Goal: Communication & Community: Answer question/provide support

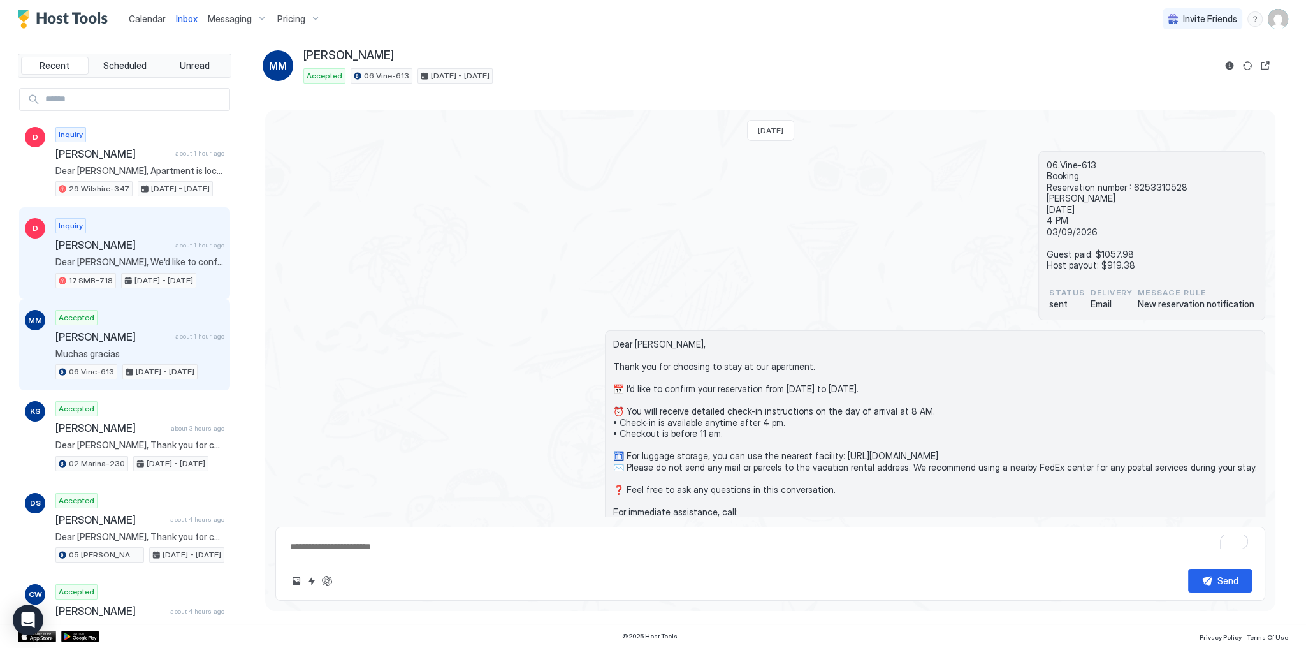
scroll to position [143, 0]
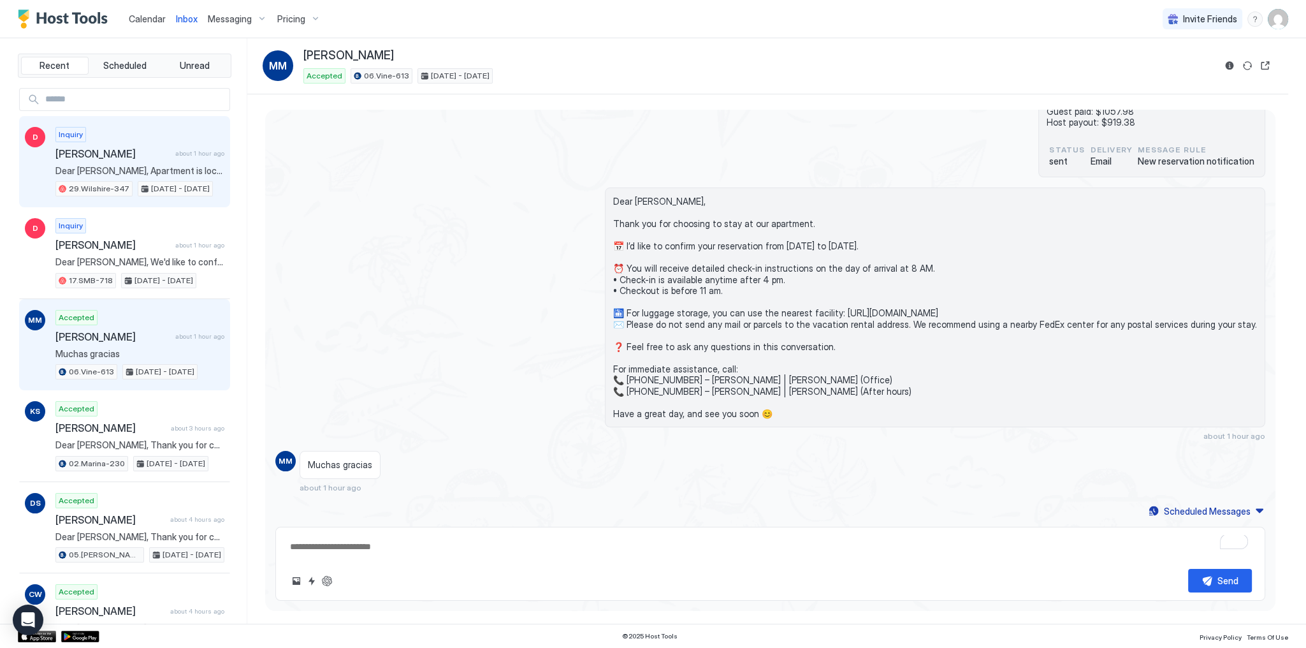
click at [176, 170] on span "Dear [PERSON_NAME], Apartment is located at 📍 [STREET_ADDRESS]❗️. The distance …" at bounding box center [139, 170] width 169 height 11
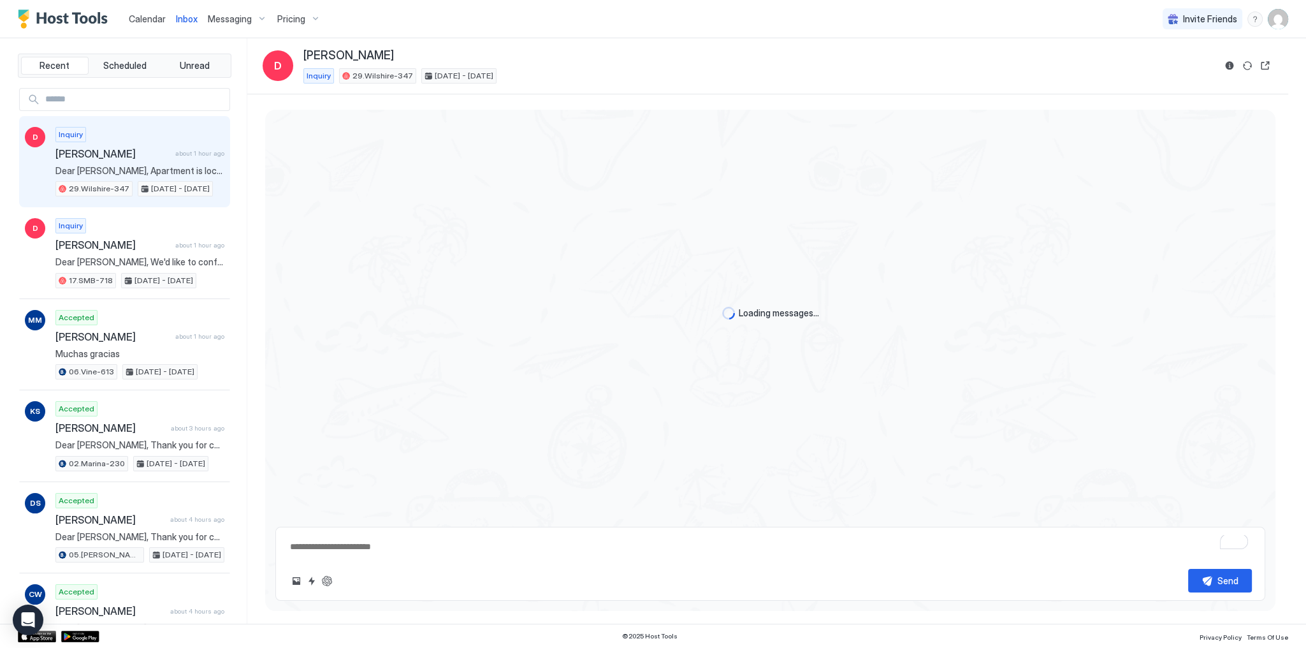
type textarea "*"
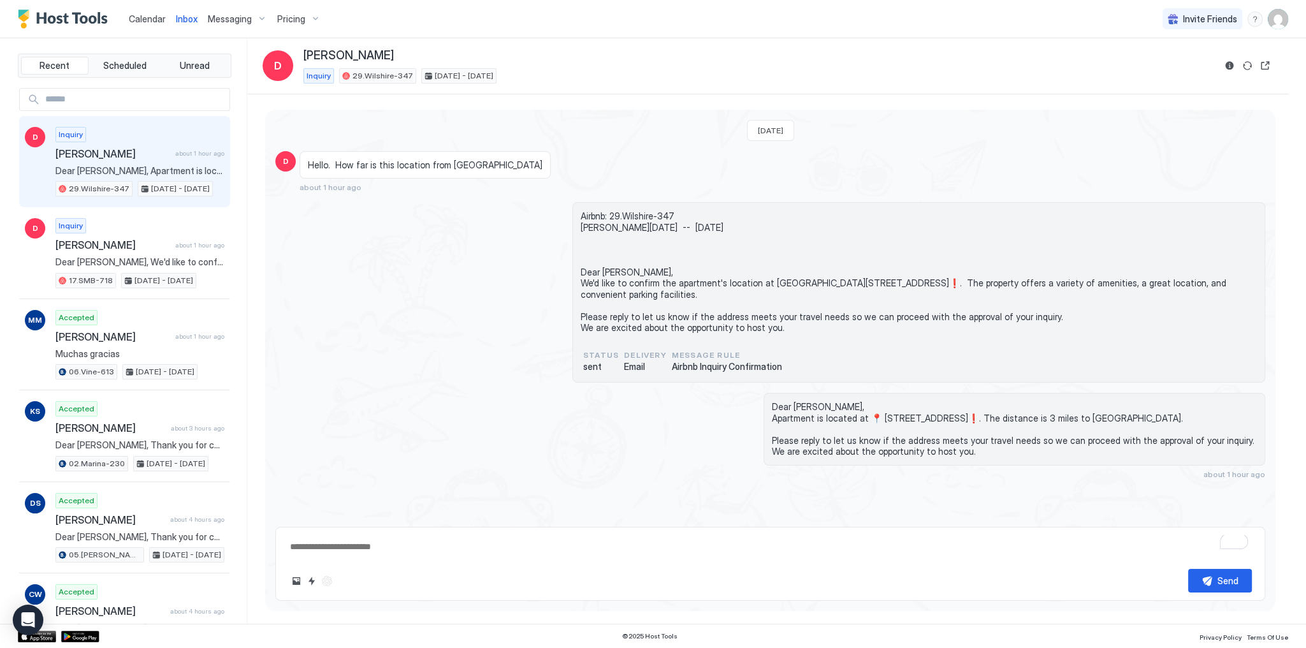
click at [626, 252] on span "Airbnb: 29.Wilshire-347 Debra Tue, September 2nd -- Fri, September 12th Dear De…" at bounding box center [919, 271] width 676 height 123
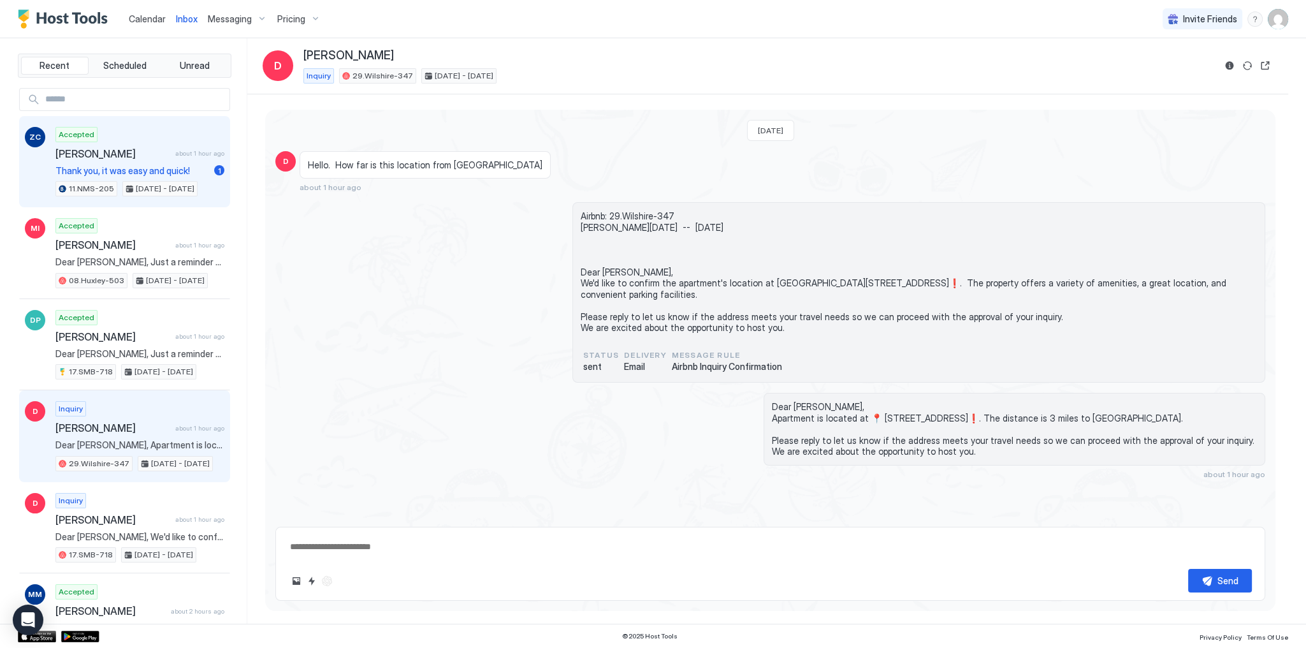
click at [74, 178] on div "Accepted Zuzana Cisarova about 1 hour ago Thank you, it was easy and quick! 1 1…" at bounding box center [139, 162] width 169 height 70
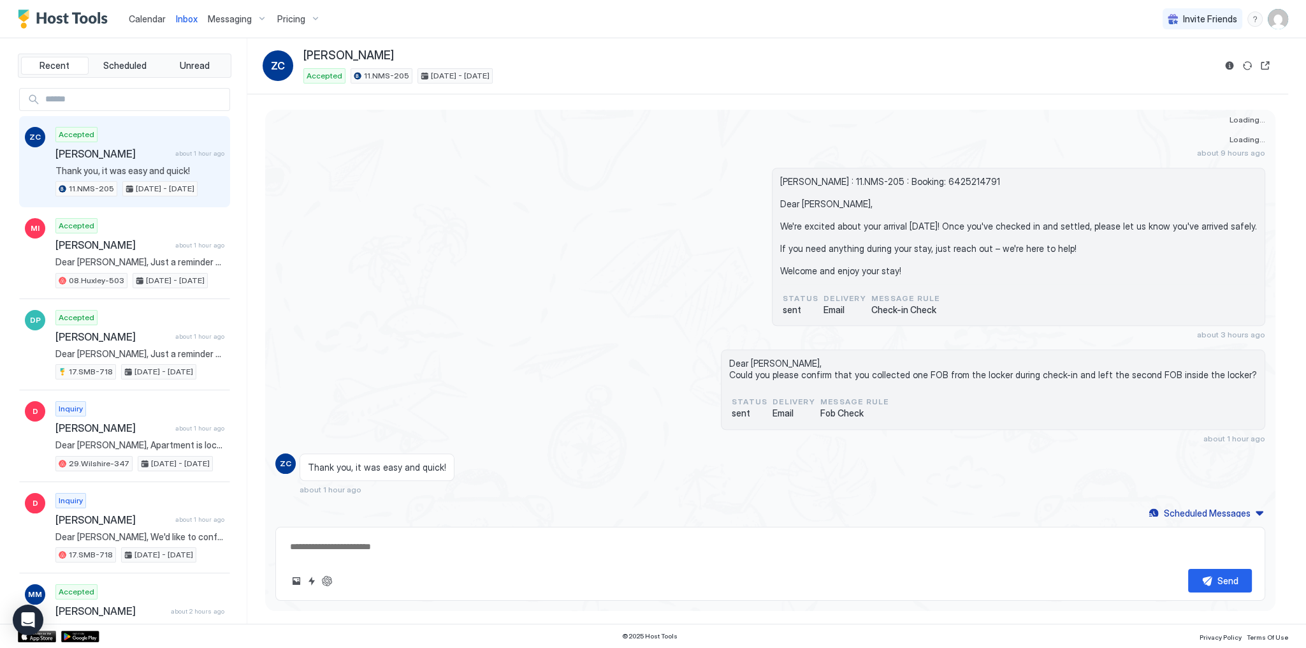
scroll to position [1857, 0]
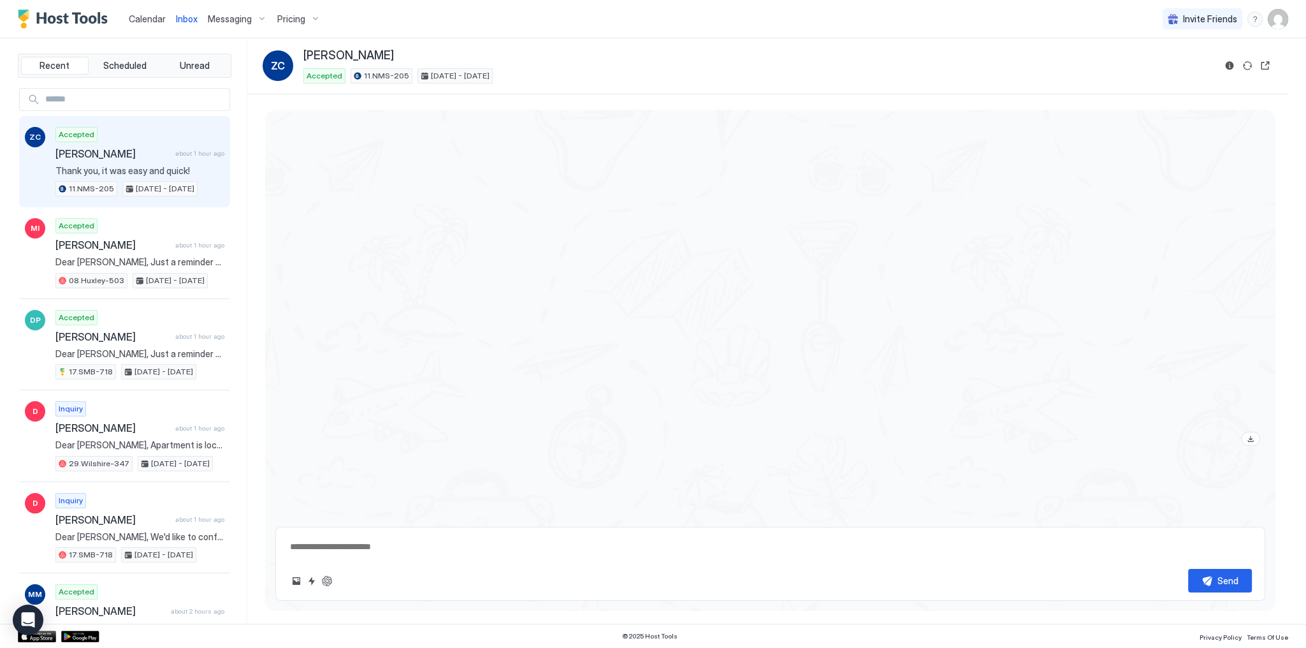
type textarea "*"
click at [548, 233] on div at bounding box center [770, 283] width 990 height 336
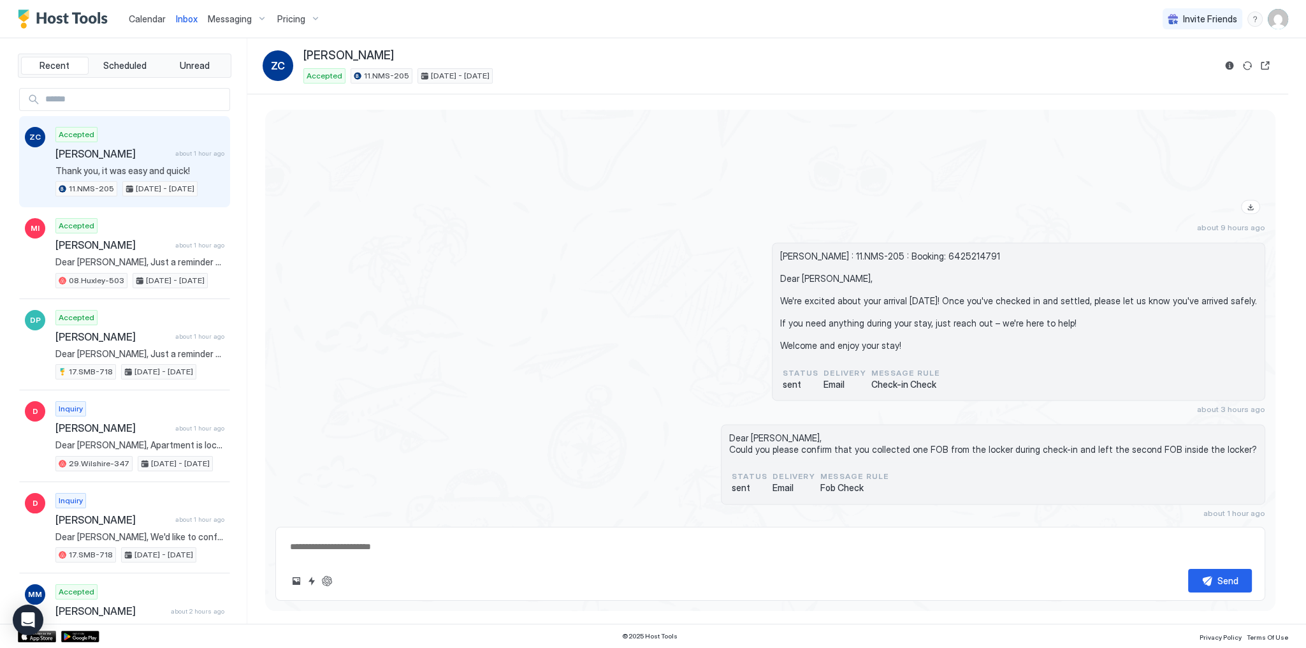
scroll to position [2628, 0]
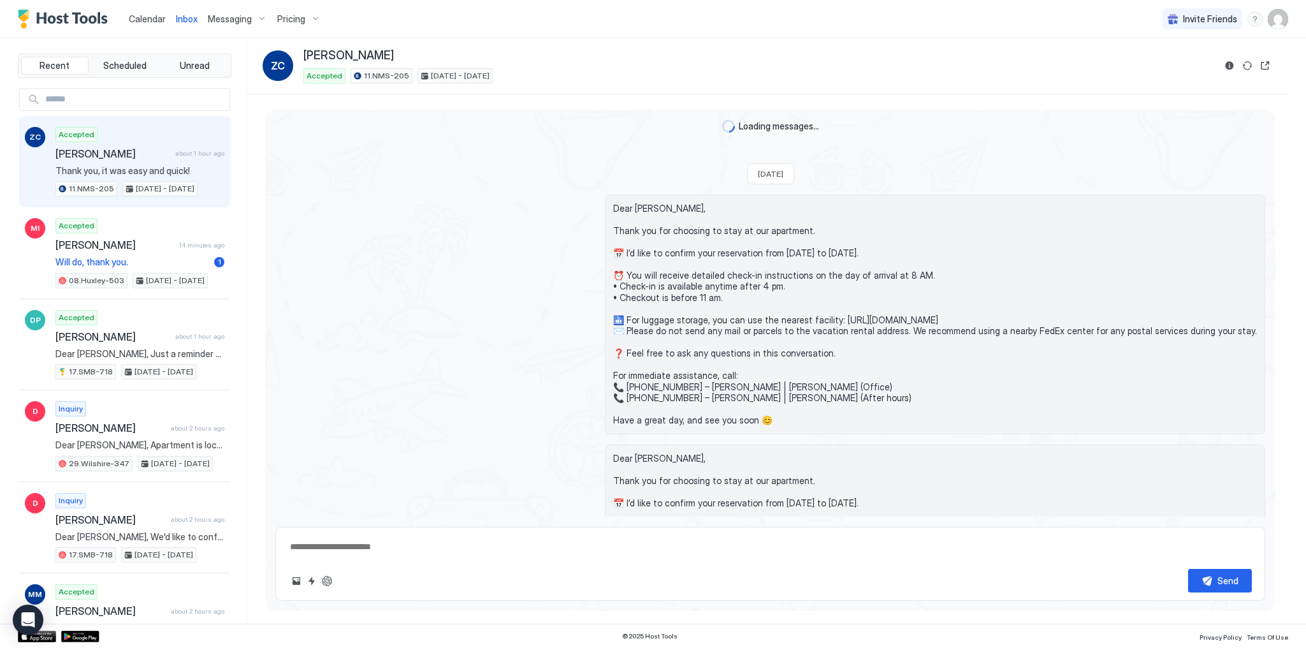
type textarea "*"
